Goal: Subscribe to service/newsletter

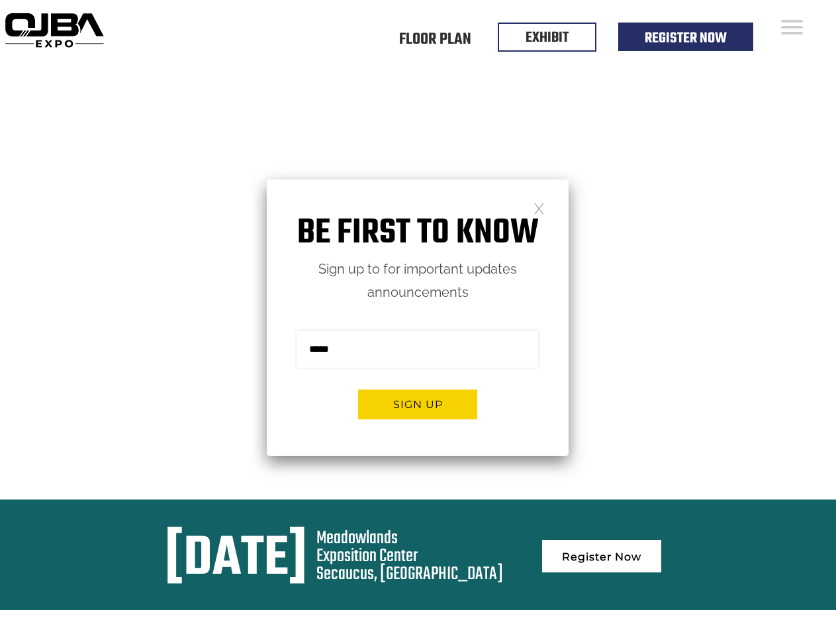
click at [418, 318] on form "Sign me up for the newsletter! ******* Sign up" at bounding box center [418, 380] width 302 height 152
click at [418, 404] on button "Sign up" at bounding box center [417, 404] width 119 height 30
